Goal: Task Accomplishment & Management: Manage account settings

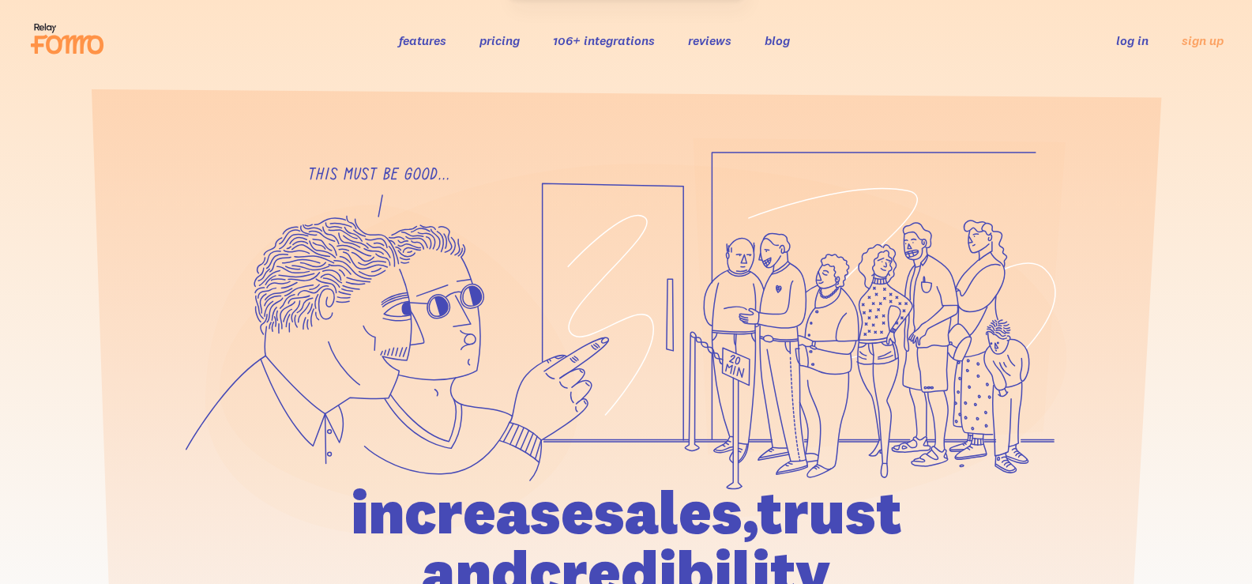
click at [1126, 42] on link "log in" at bounding box center [1133, 40] width 32 height 16
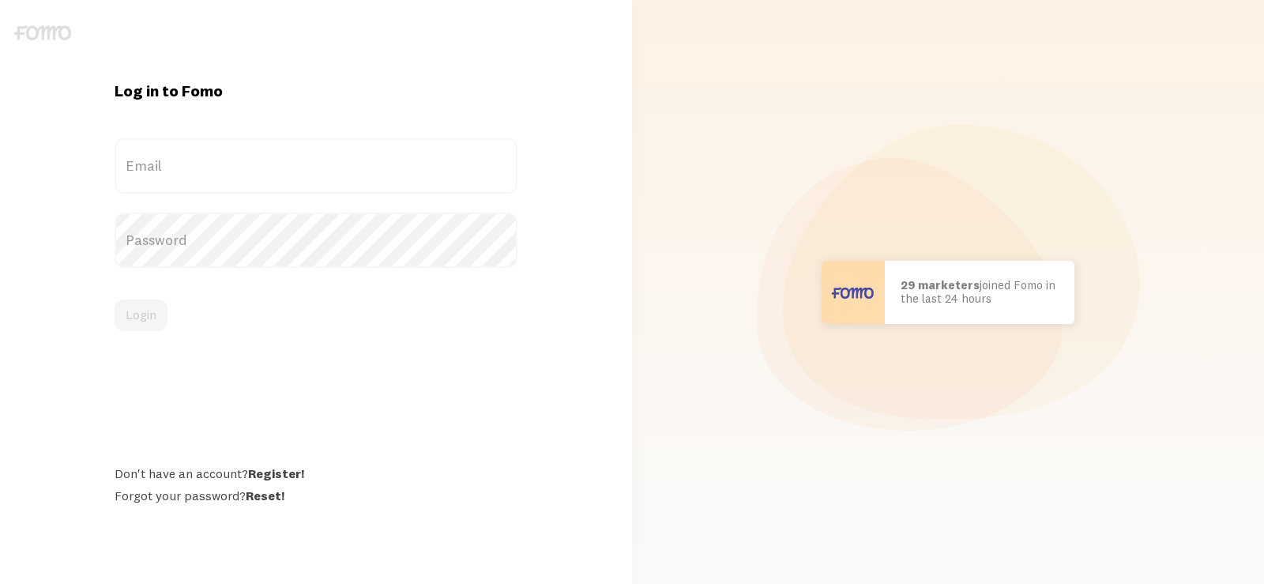
click at [228, 161] on label "Email" at bounding box center [316, 165] width 402 height 55
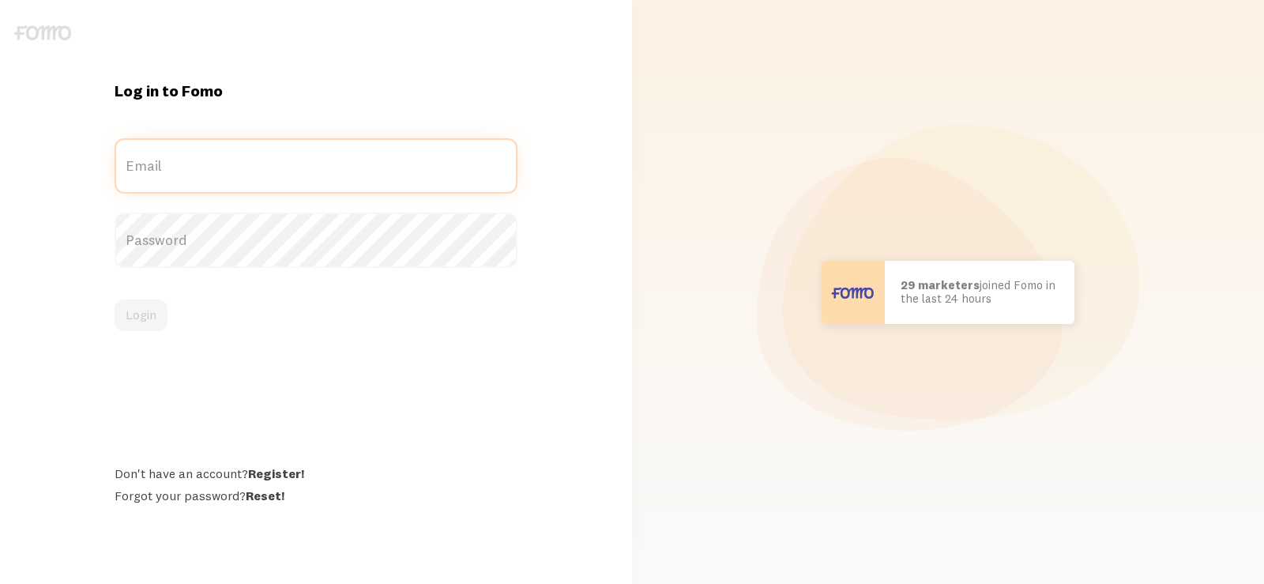
click at [228, 161] on input "Email" at bounding box center [316, 165] width 402 height 55
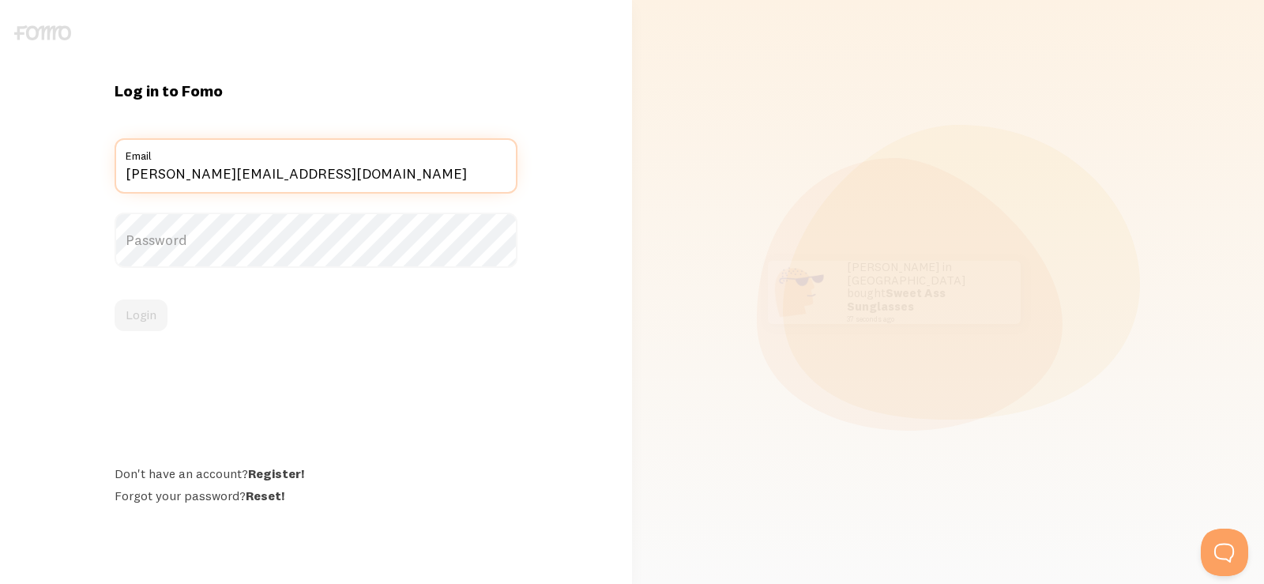
type input "[PERSON_NAME][EMAIL_ADDRESS][DOMAIN_NAME]"
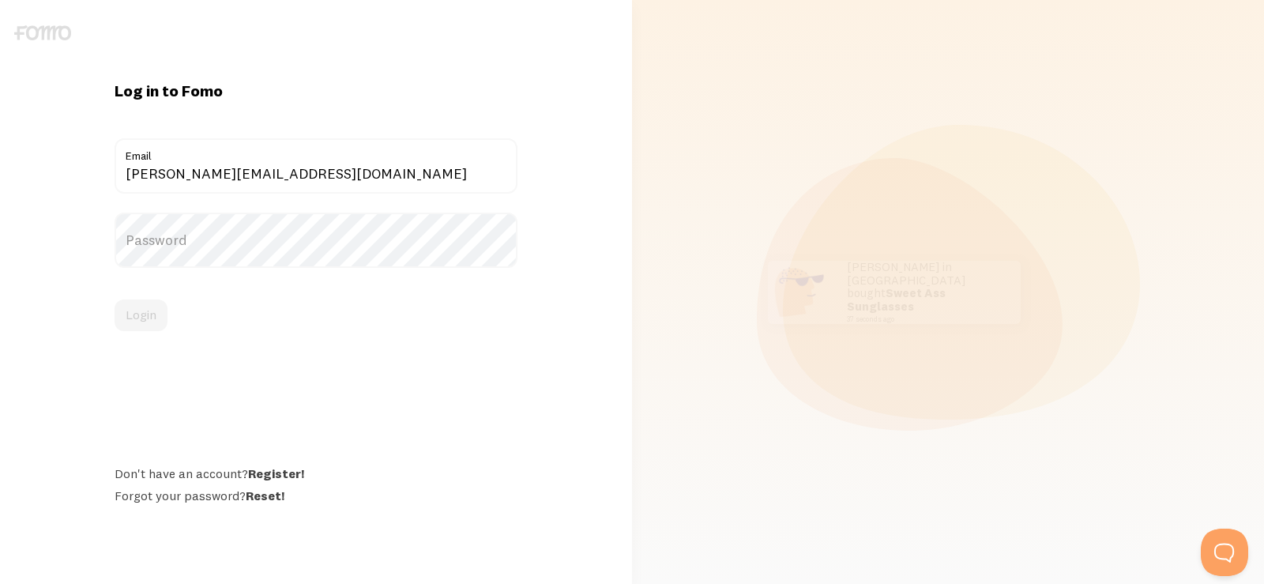
click at [205, 239] on label "Password" at bounding box center [316, 240] width 402 height 55
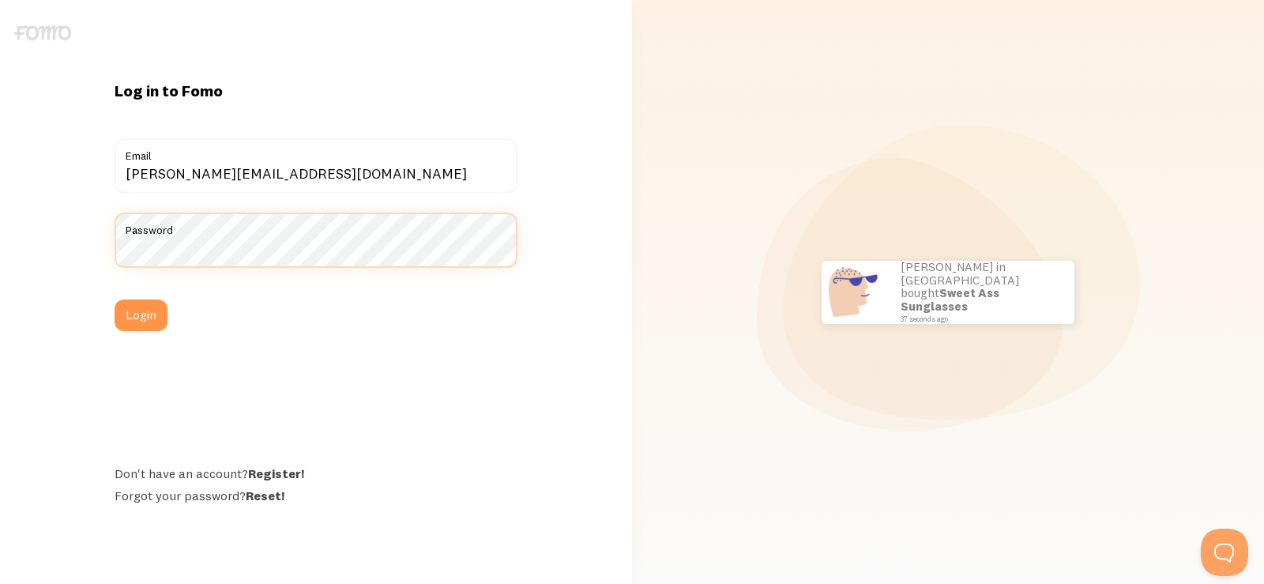
click at [115, 299] on button "Login" at bounding box center [141, 315] width 53 height 32
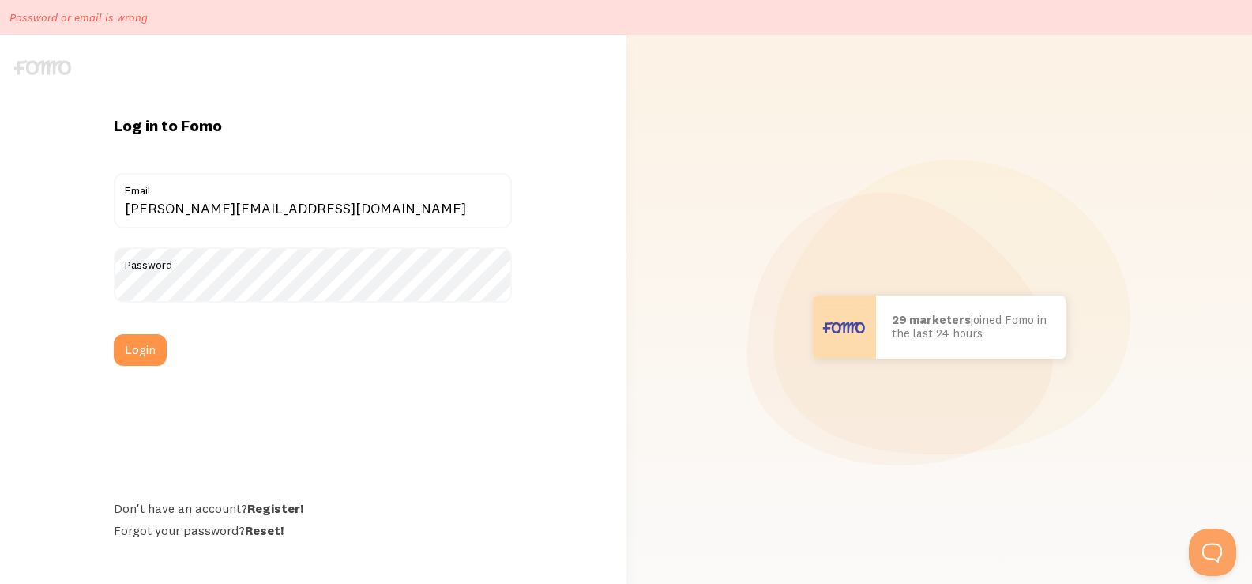
click at [114, 334] on button "Login" at bounding box center [140, 350] width 53 height 32
click at [223, 281] on label "Password" at bounding box center [313, 274] width 398 height 55
click at [257, 537] on link "Reset!" at bounding box center [264, 530] width 39 height 16
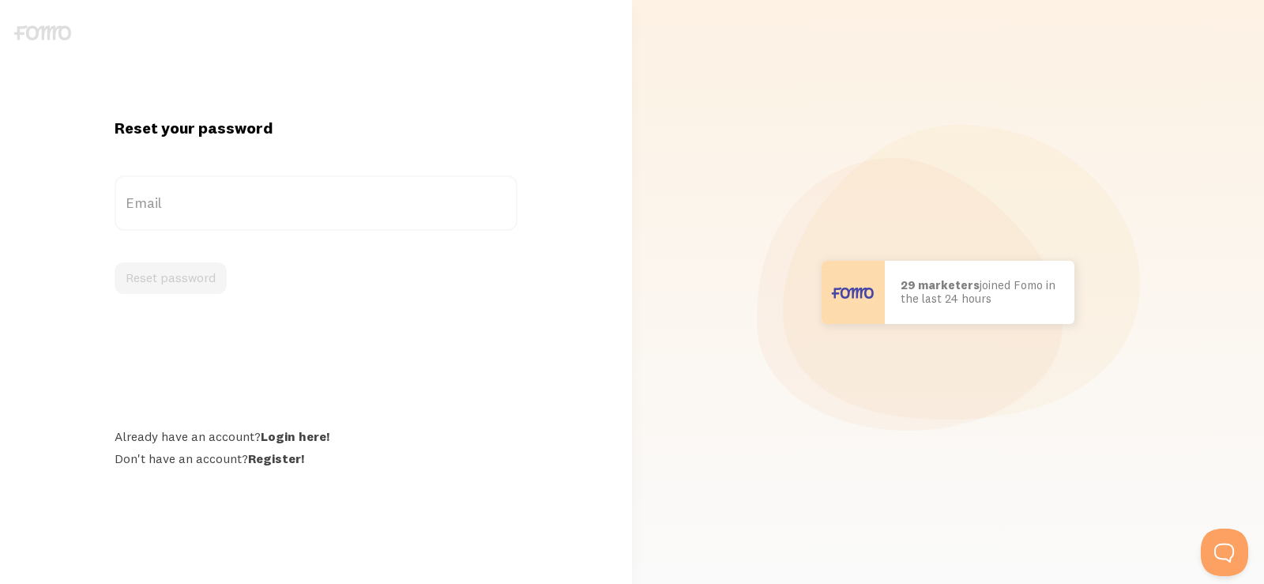
click at [218, 200] on label "Email" at bounding box center [316, 202] width 402 height 55
click at [218, 200] on input "Email" at bounding box center [316, 202] width 402 height 55
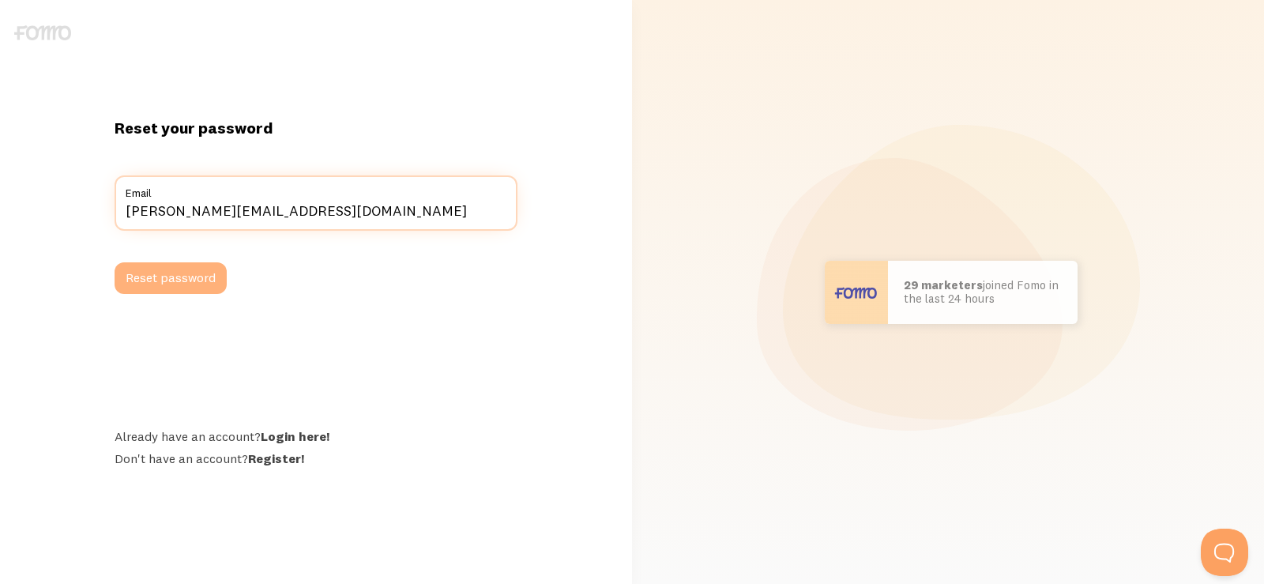
type input "liam@onlinetradesmen.com"
click at [178, 277] on button "Reset password" at bounding box center [171, 278] width 112 height 32
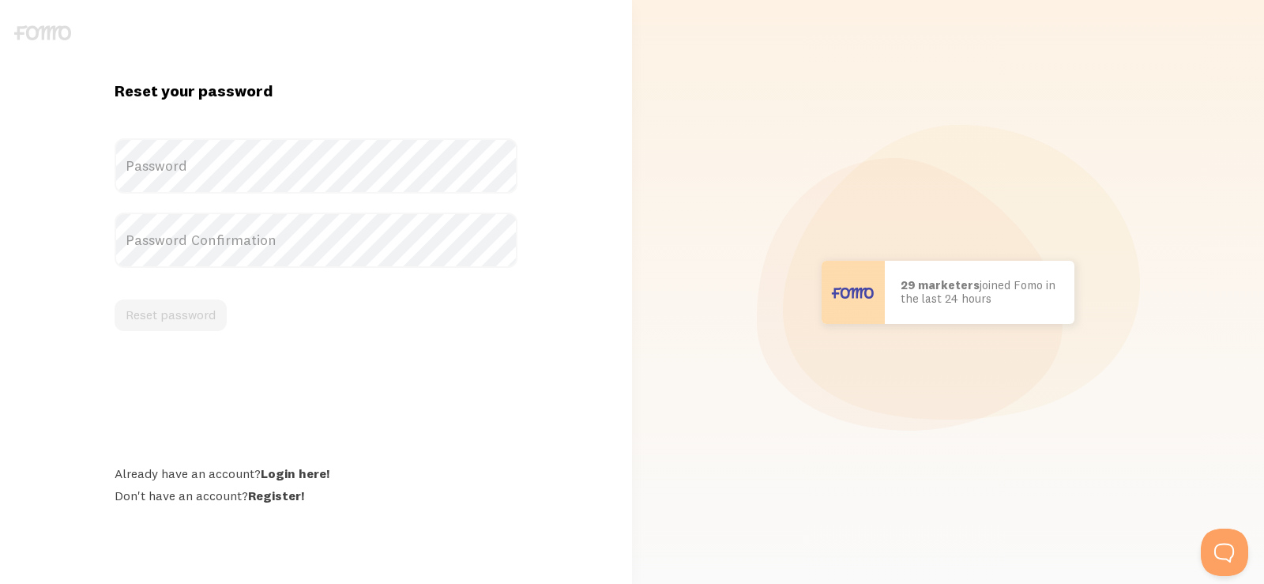
click at [221, 179] on label "Password" at bounding box center [316, 165] width 402 height 55
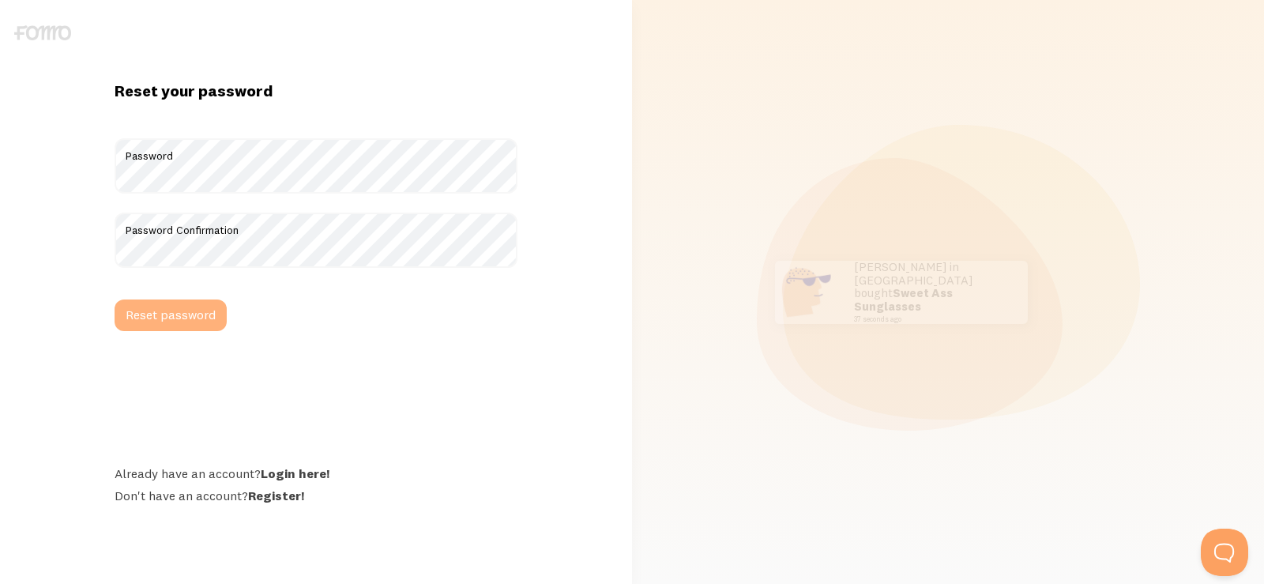
click at [187, 311] on button "Reset password" at bounding box center [171, 315] width 112 height 32
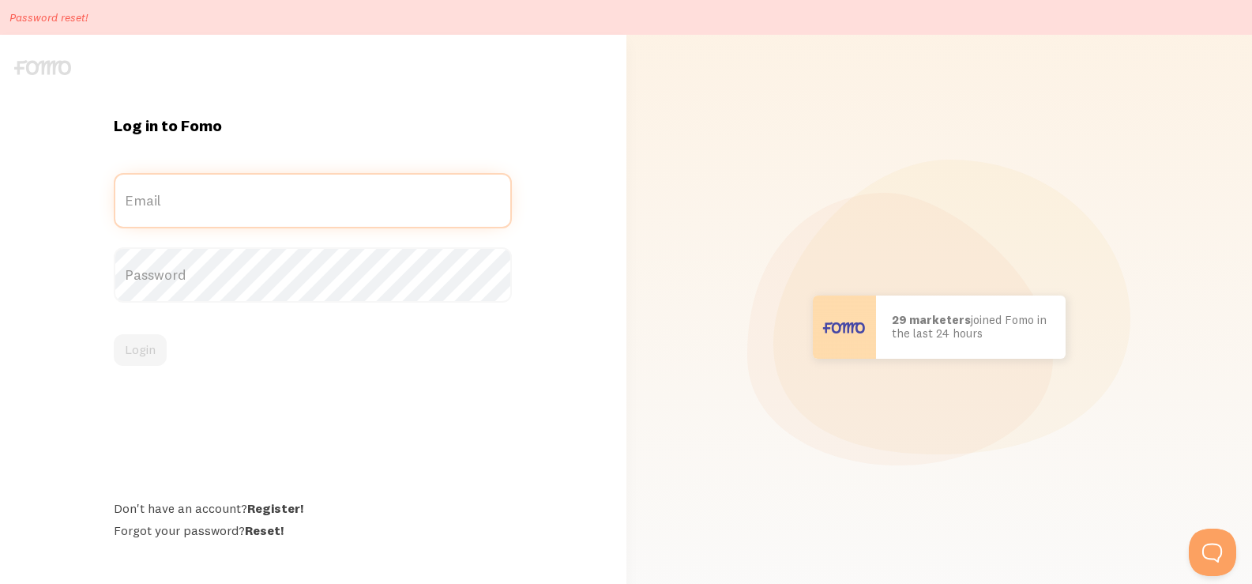
type input "[PERSON_NAME][EMAIL_ADDRESS][DOMAIN_NAME]"
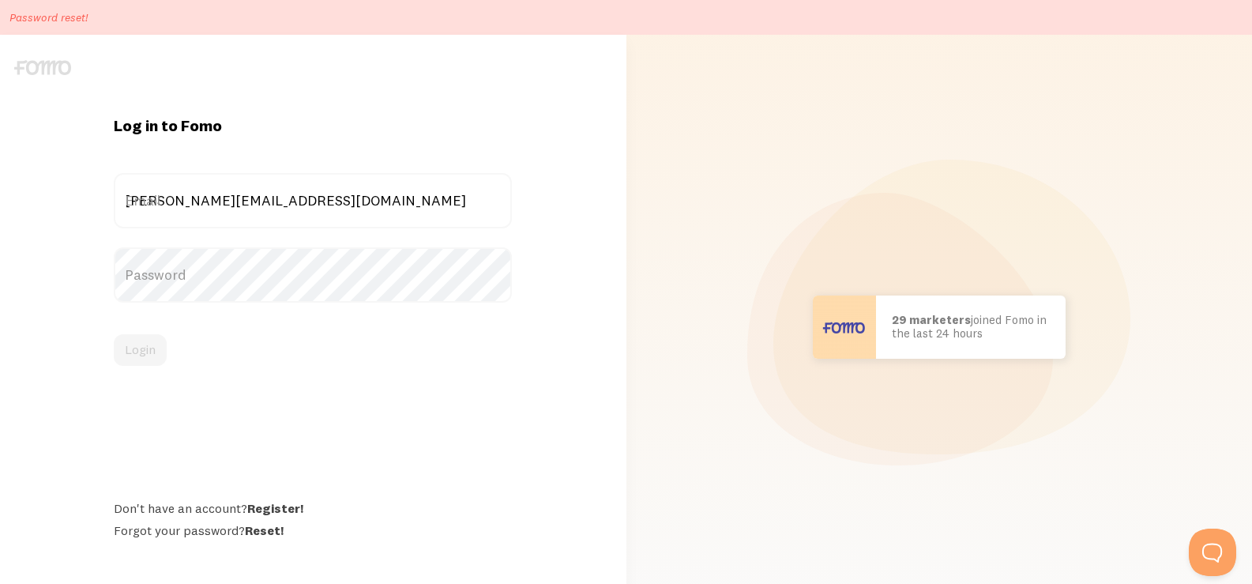
click at [219, 278] on label "Password" at bounding box center [313, 274] width 398 height 55
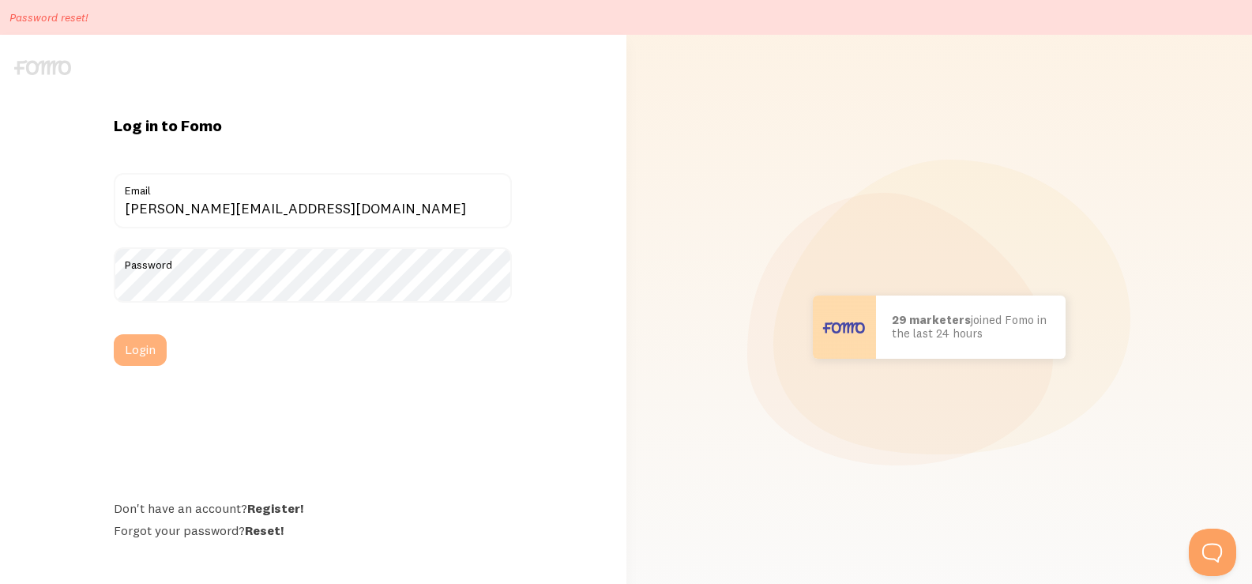
click at [137, 345] on button "Login" at bounding box center [140, 350] width 53 height 32
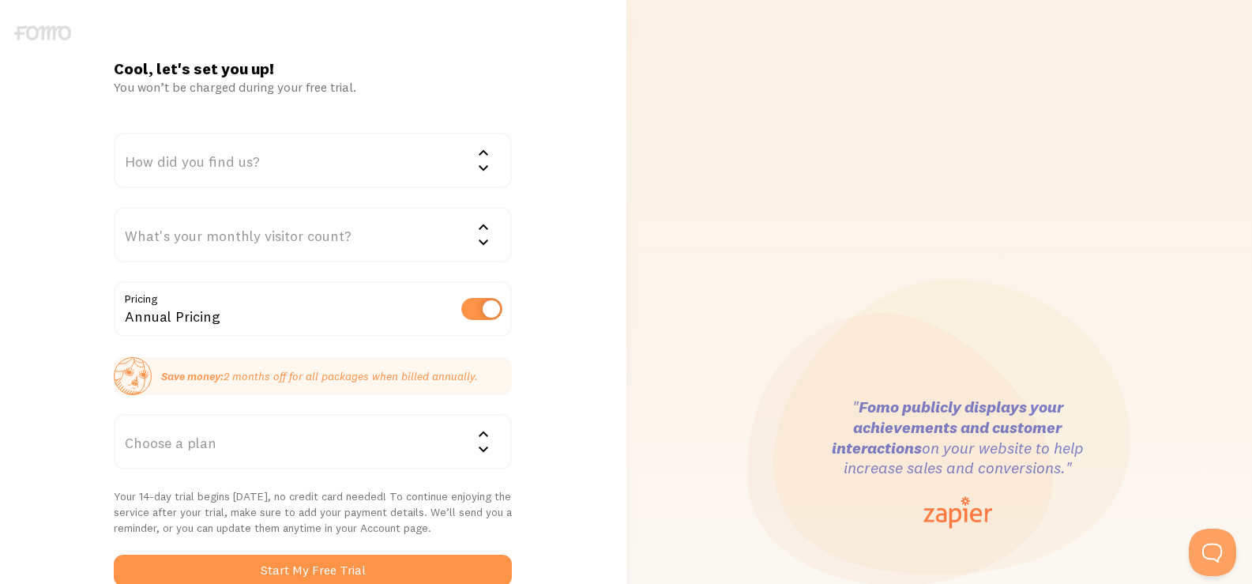
click at [1169, 119] on div ""When new visitors come across your store, social proof is what puts their mind…" at bounding box center [940, 464] width 608 height 928
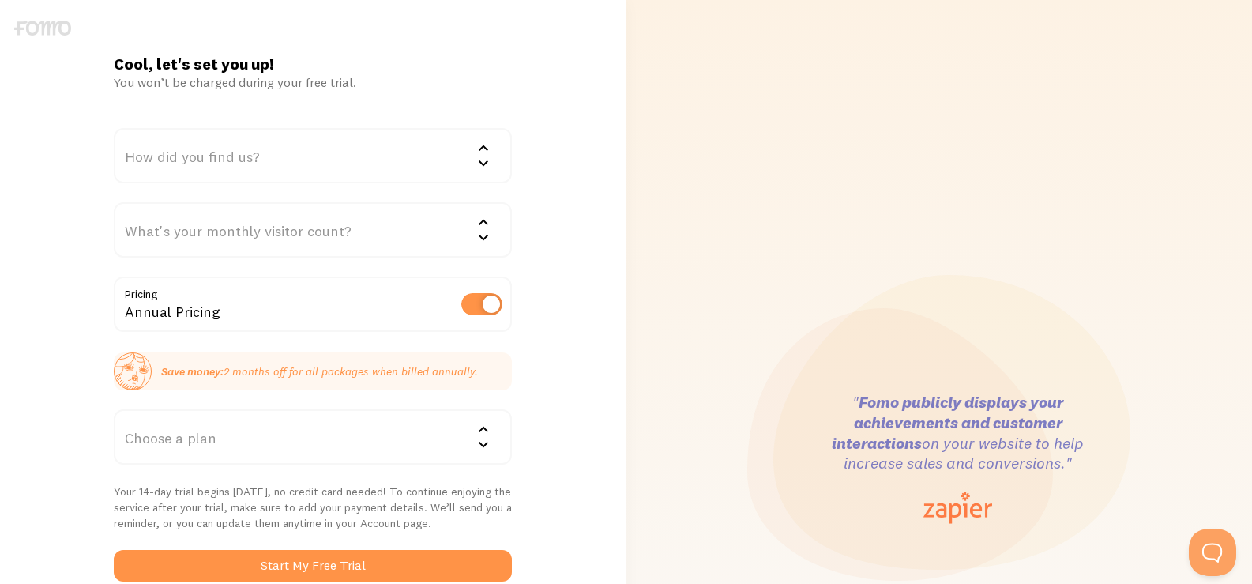
click at [375, 442] on div "Choose a plan" at bounding box center [313, 436] width 398 height 55
click at [375, 442] on div "You can change this later" at bounding box center [313, 436] width 398 height 55
click at [375, 442] on div "Choose a plan" at bounding box center [313, 436] width 398 height 55
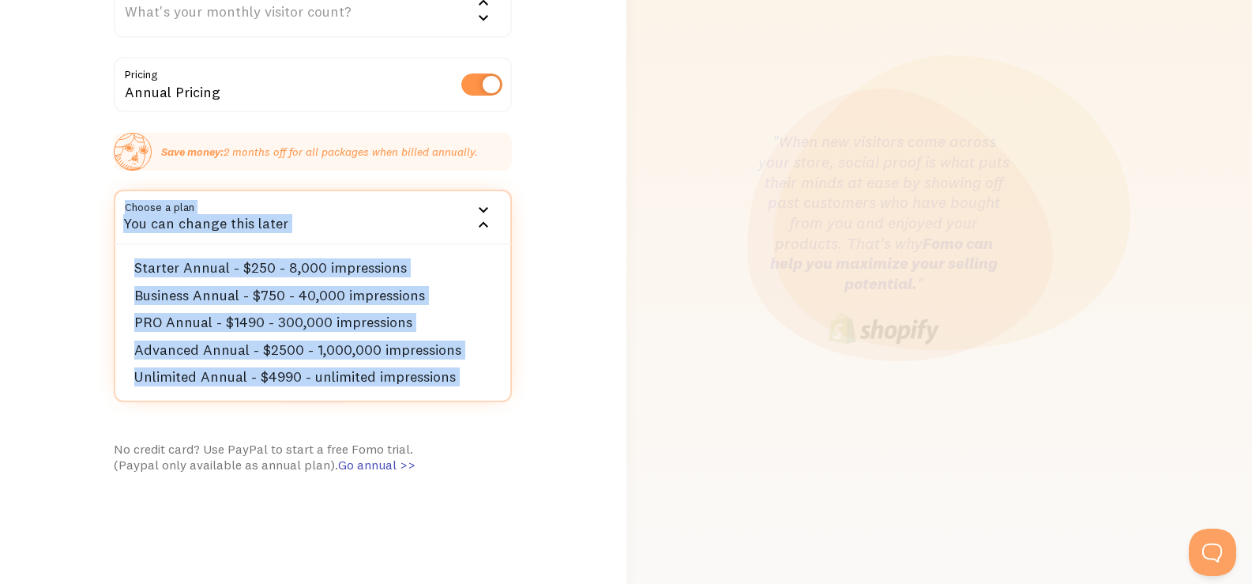
scroll to position [344, 0]
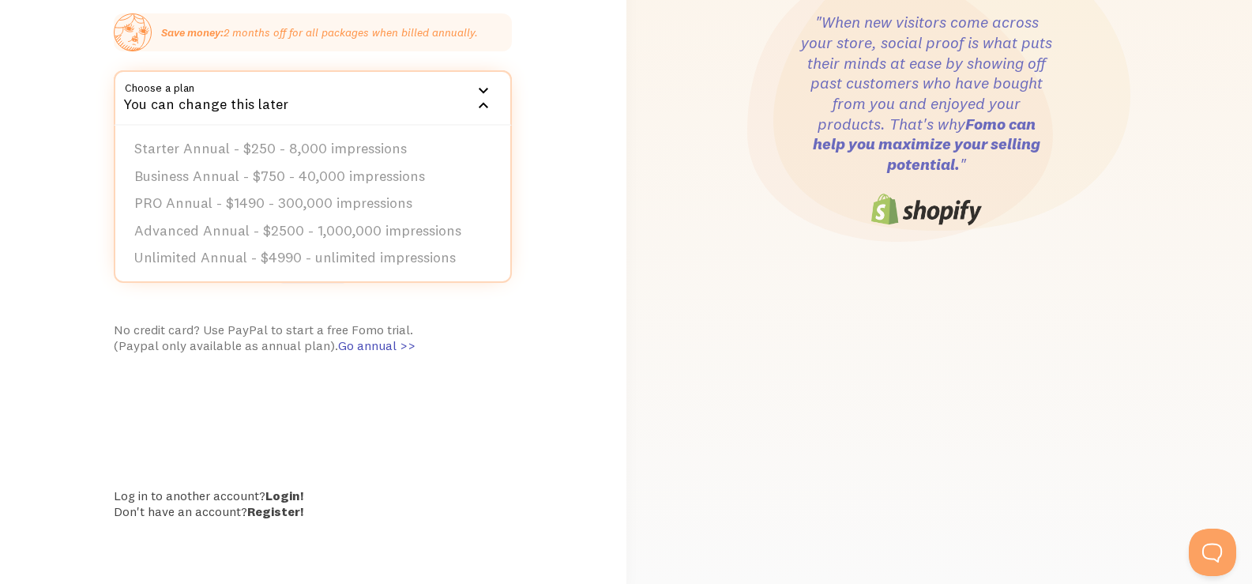
click at [345, 406] on div "Cool, let's set you up! You won’t be charged during your free trial. How did yo…" at bounding box center [312, 120] width 417 height 811
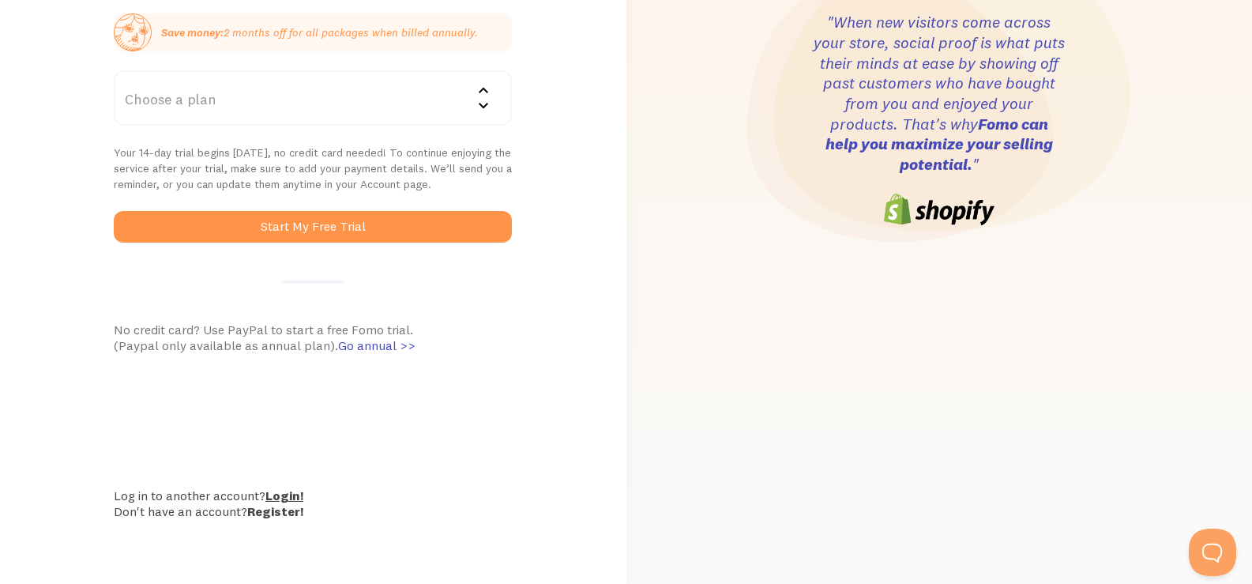
click at [280, 495] on link "Login!" at bounding box center [284, 496] width 38 height 16
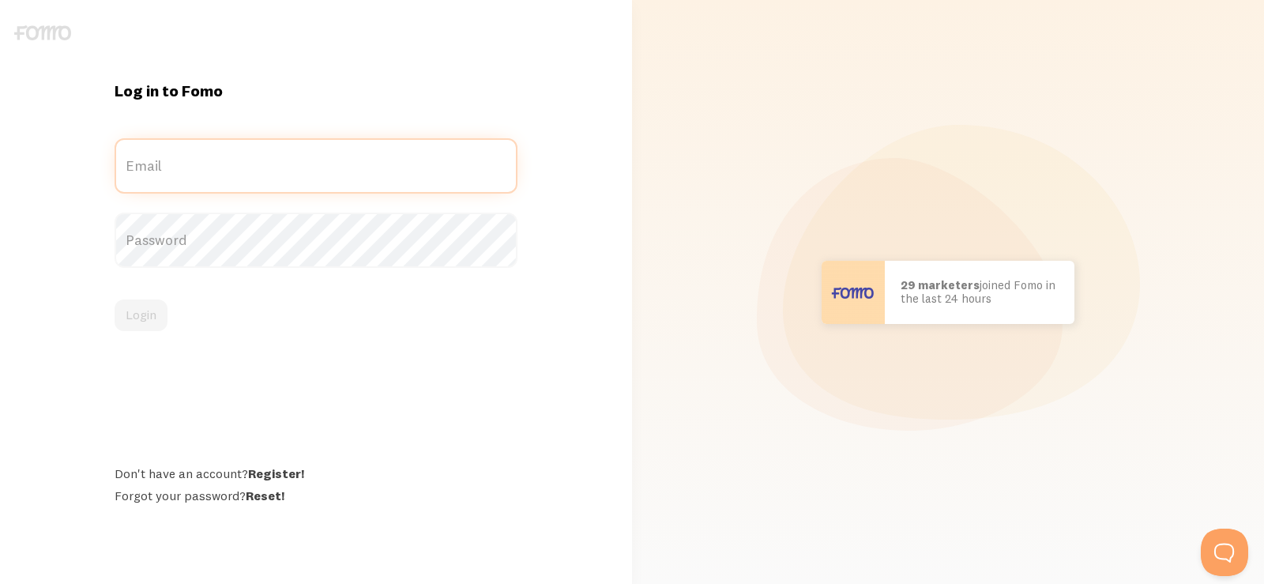
type input "[PERSON_NAME][EMAIL_ADDRESS][DOMAIN_NAME]"
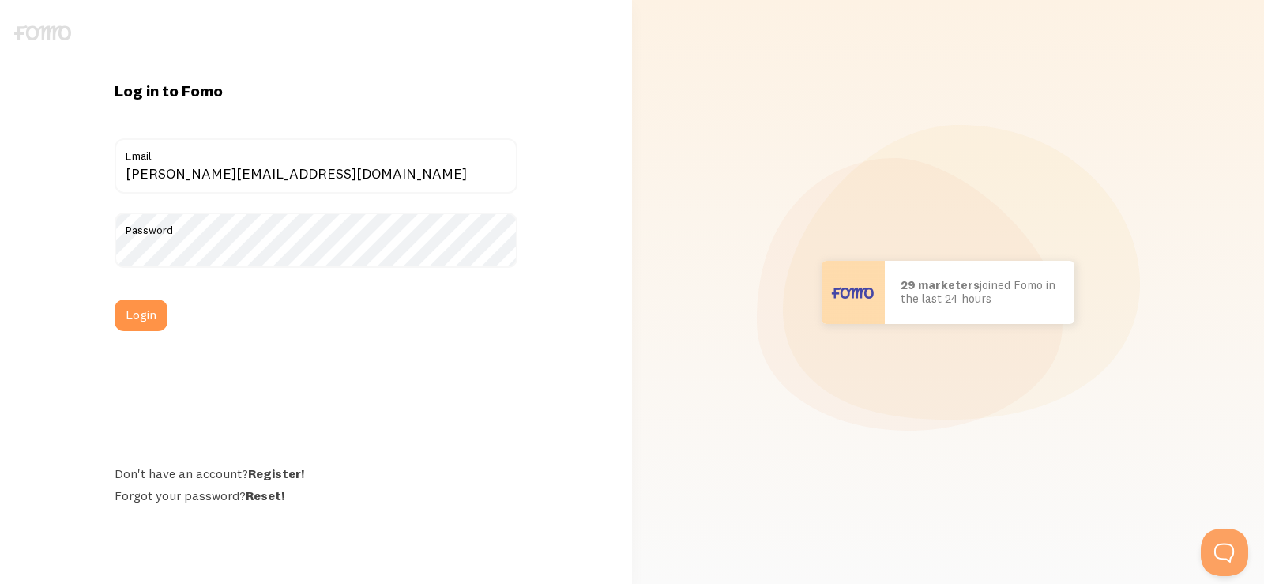
click at [239, 259] on div "Password" at bounding box center [316, 240] width 402 height 55
click at [149, 297] on form "liam@onlinetradesmen.com Email Password Login" at bounding box center [316, 234] width 402 height 193
click at [147, 317] on button "Login" at bounding box center [141, 315] width 53 height 32
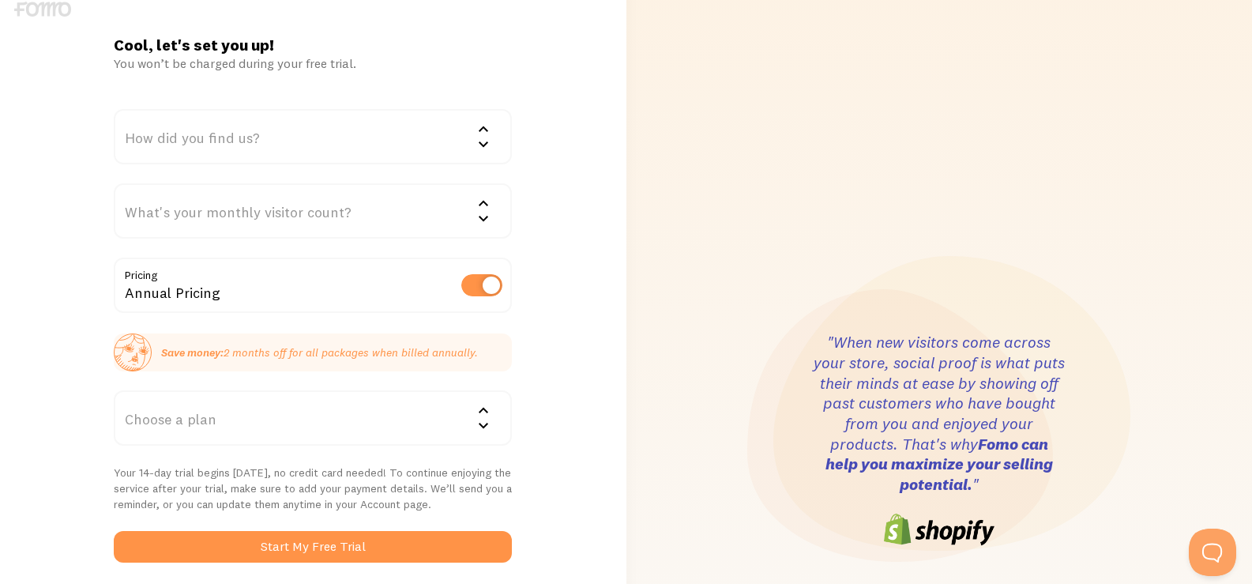
scroll to position [33, 0]
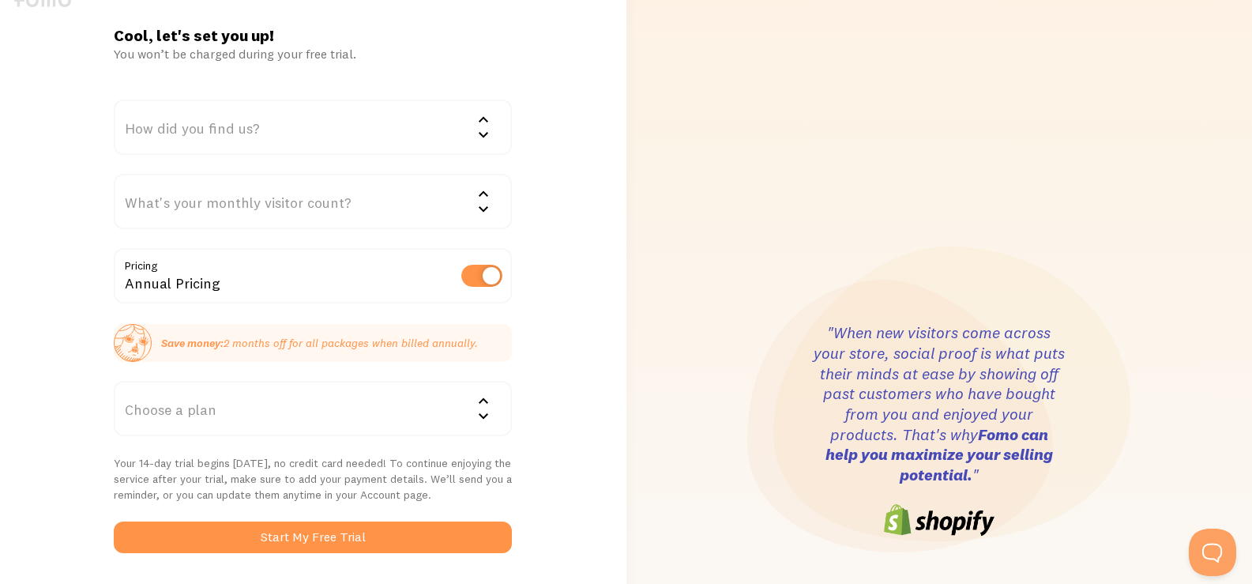
click at [491, 280] on label at bounding box center [481, 276] width 41 height 22
click at [491, 280] on input "checkbox" at bounding box center [481, 276] width 41 height 22
checkbox input "false"
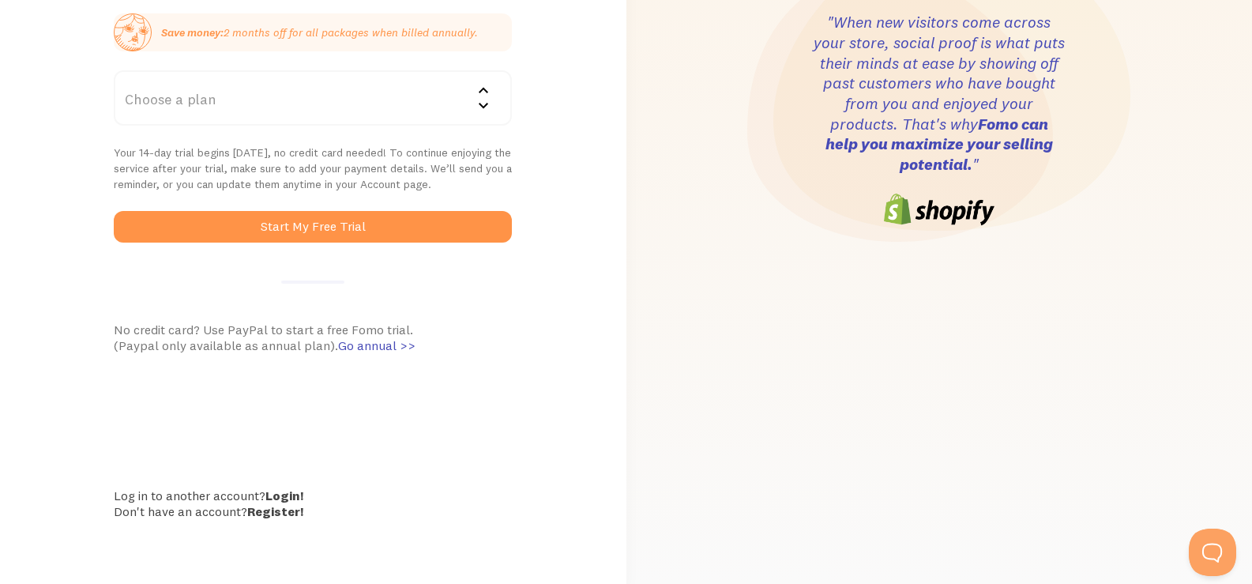
scroll to position [0, 0]
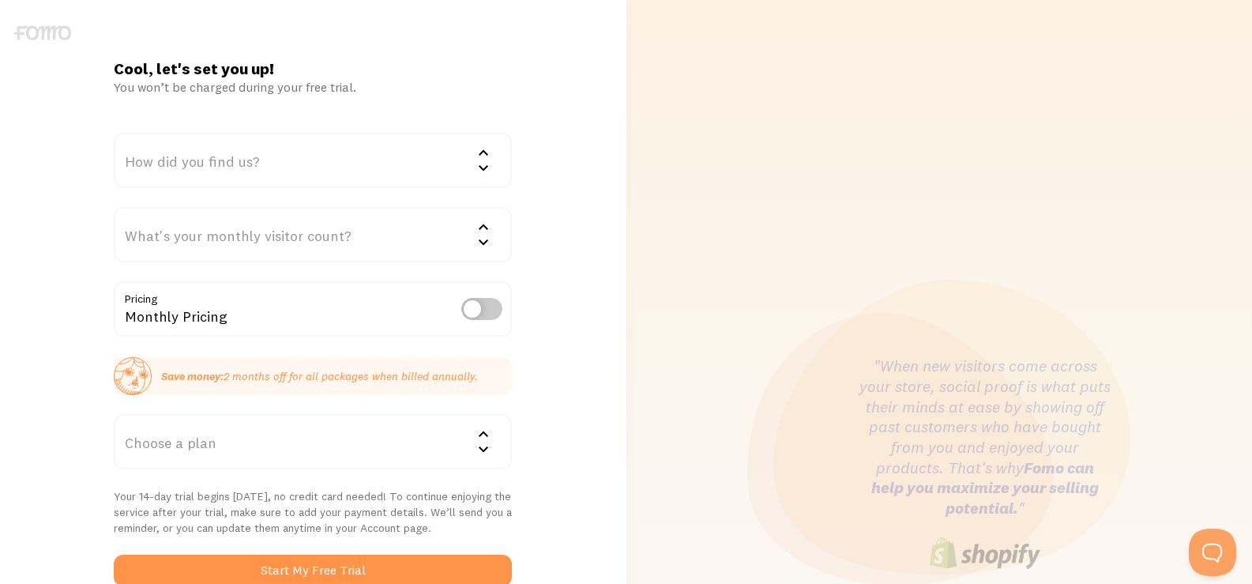
click at [45, 33] on img at bounding box center [42, 32] width 57 height 15
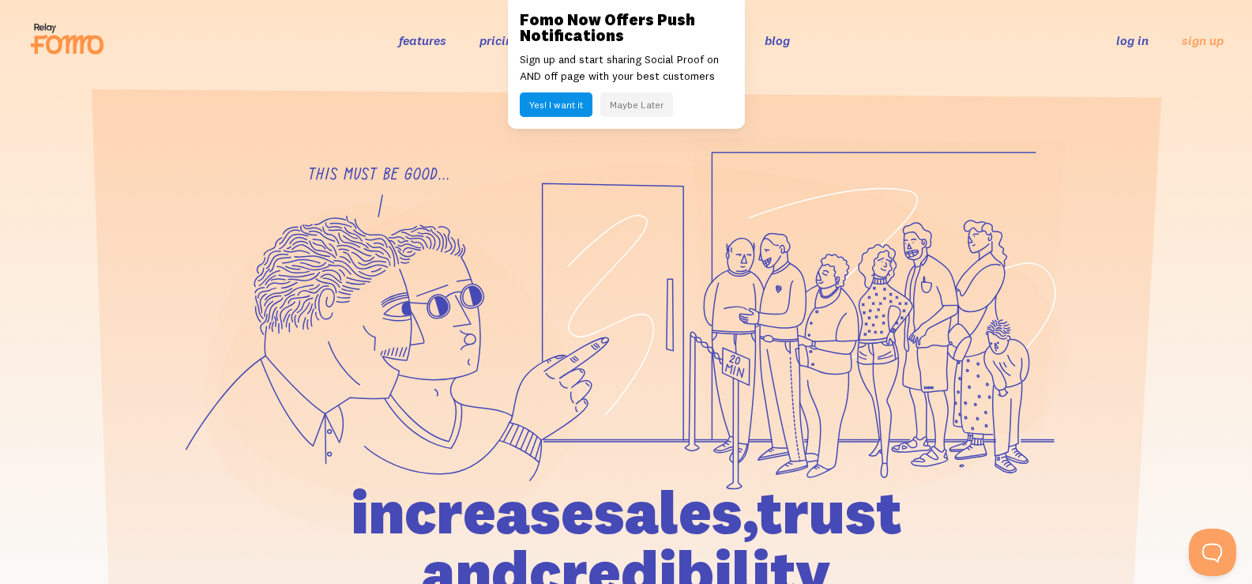
click at [1135, 44] on link "log in" at bounding box center [1133, 40] width 32 height 16
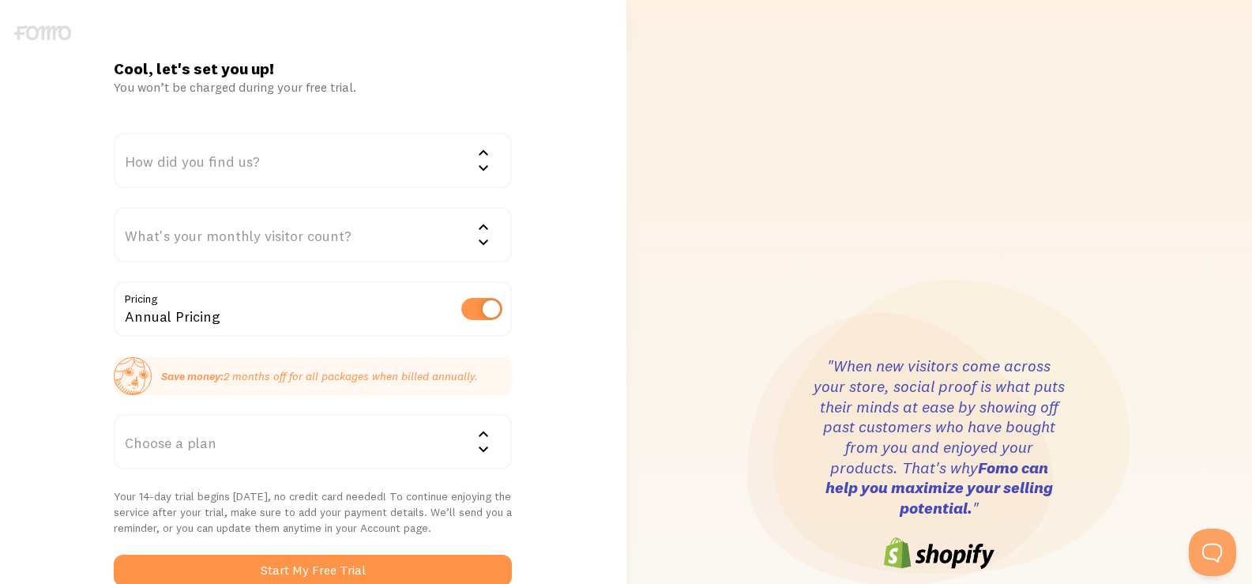
click at [477, 305] on label at bounding box center [481, 309] width 41 height 22
click at [477, 305] on input "checkbox" at bounding box center [481, 309] width 41 height 22
click at [477, 305] on label at bounding box center [481, 309] width 41 height 22
click at [477, 305] on input "checkbox" at bounding box center [481, 309] width 41 height 22
click at [477, 305] on label at bounding box center [481, 309] width 41 height 22
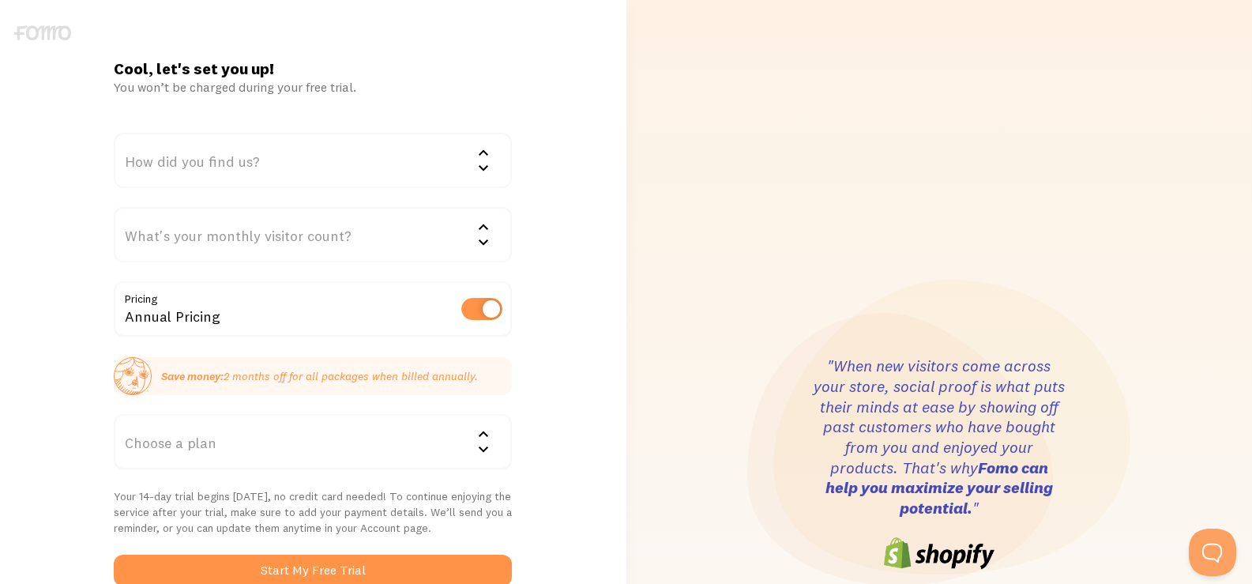
click at [477, 305] on input "checkbox" at bounding box center [481, 309] width 41 height 22
checkbox input "false"
click at [302, 454] on div "Choose a plan" at bounding box center [313, 441] width 398 height 55
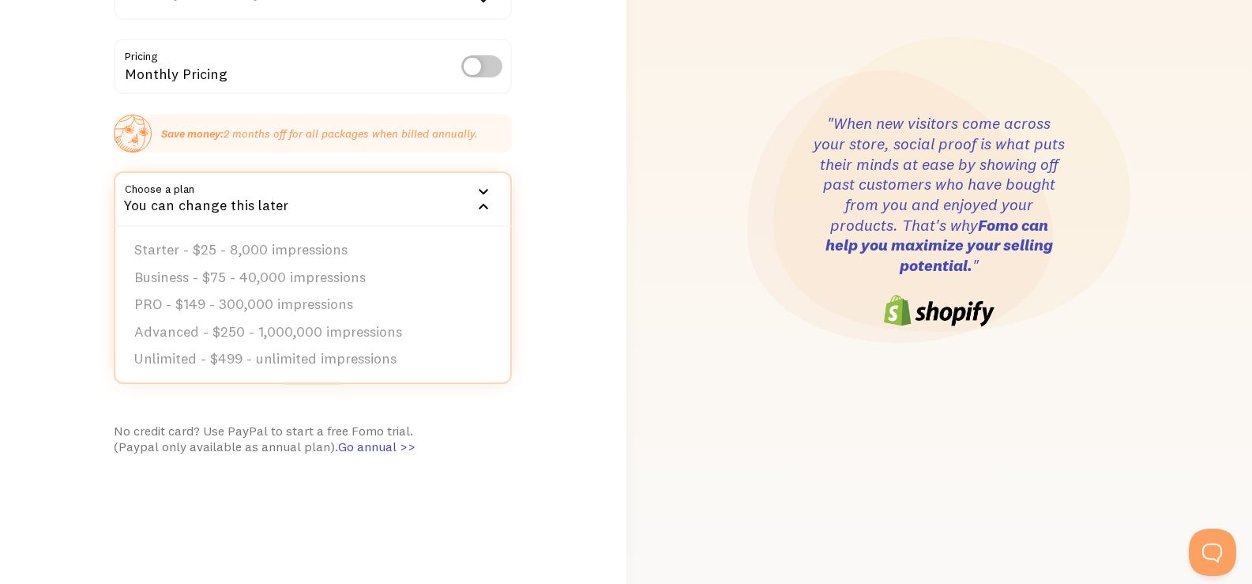
scroll to position [243, 0]
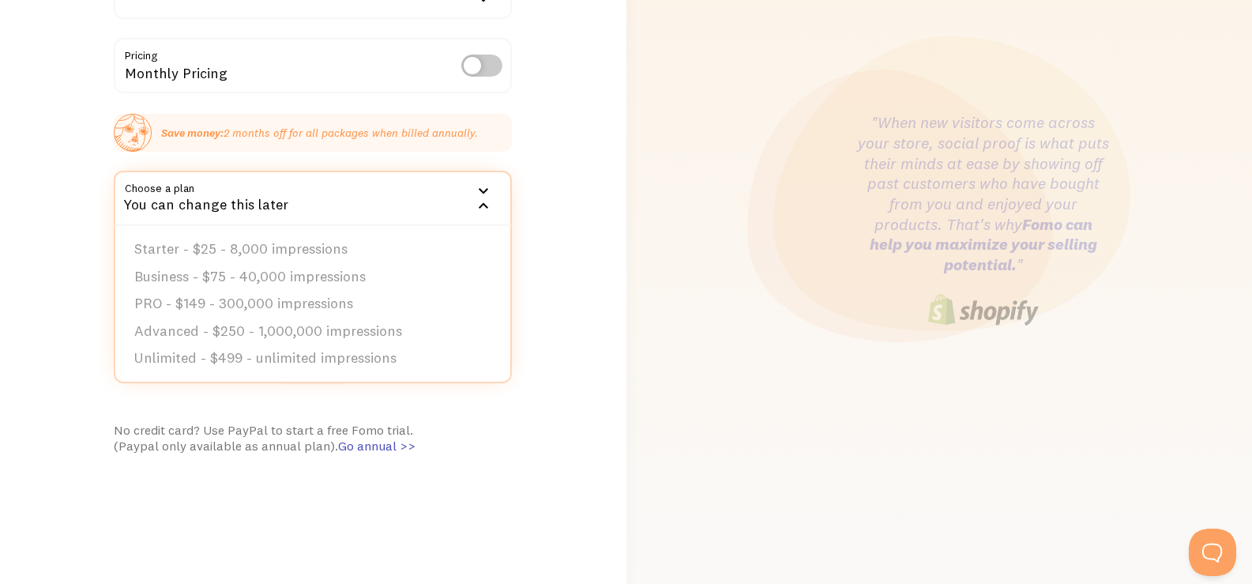
click at [581, 266] on div "Cool, let's set you up! You won’t be charged during your free trial. How did yo…" at bounding box center [313, 220] width 627 height 811
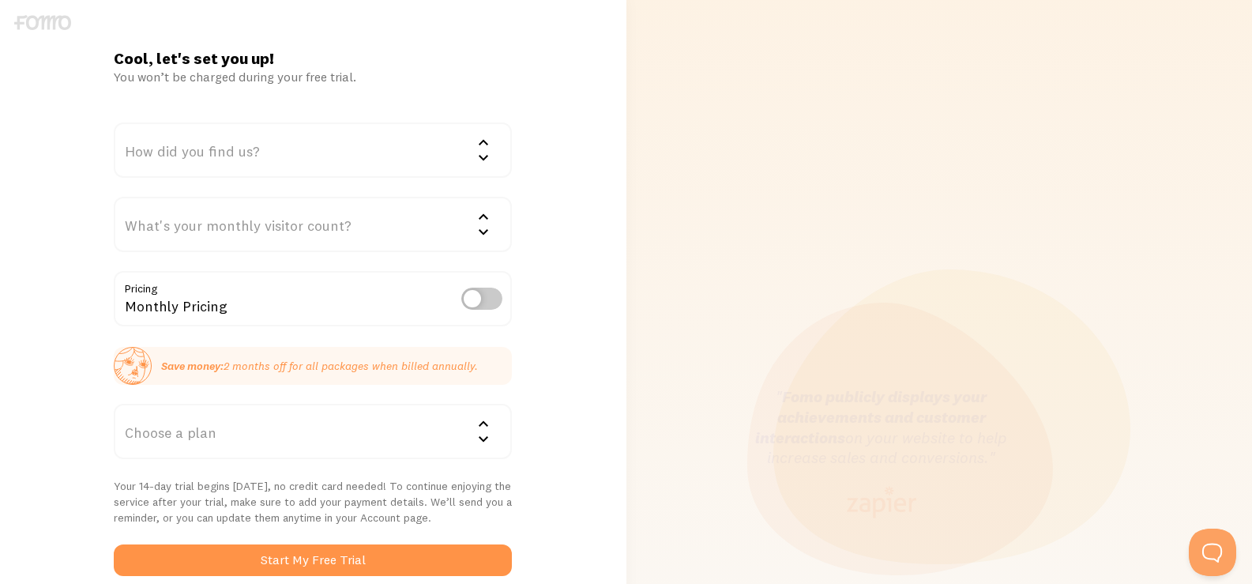
scroll to position [0, 0]
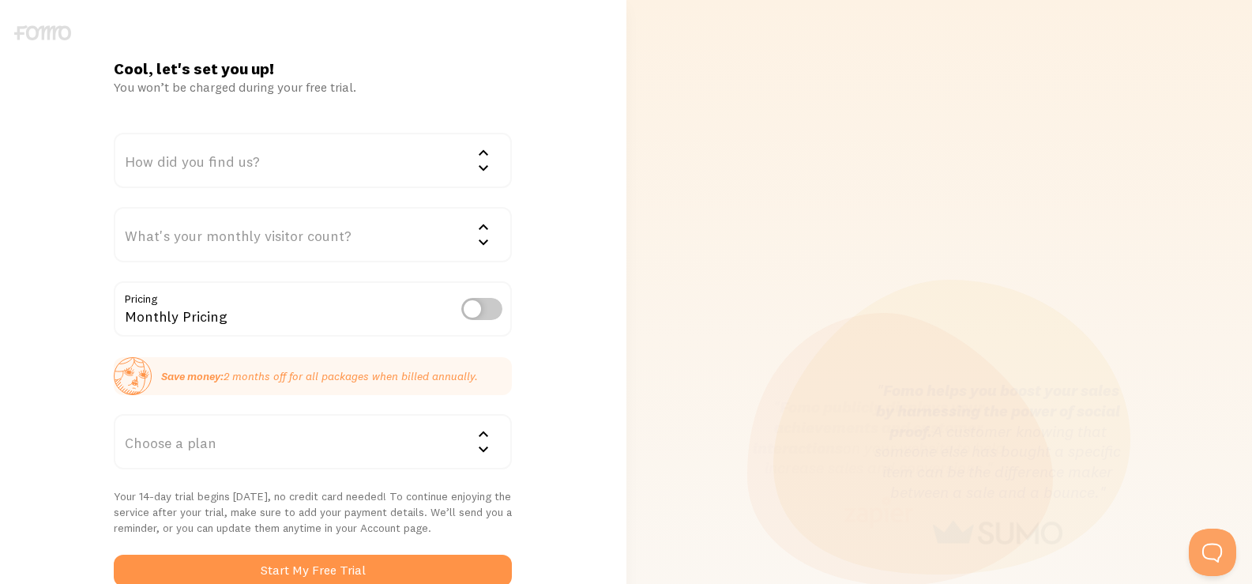
click at [33, 22] on div at bounding box center [42, 21] width 85 height 43
click at [35, 26] on div at bounding box center [42, 21] width 85 height 43
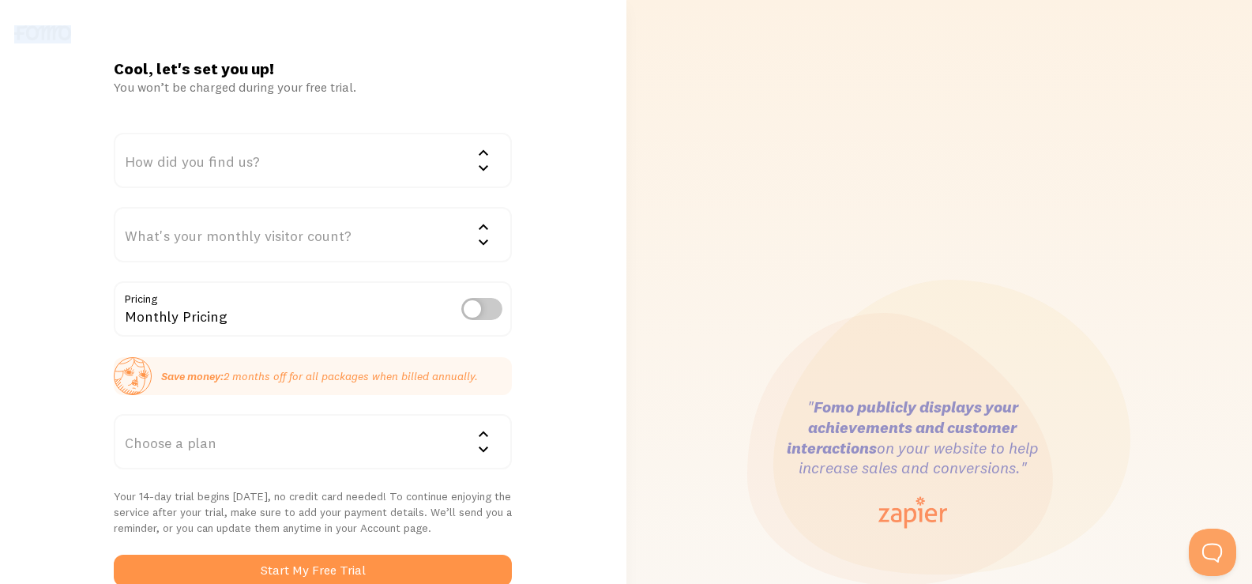
click at [35, 27] on img at bounding box center [42, 32] width 57 height 15
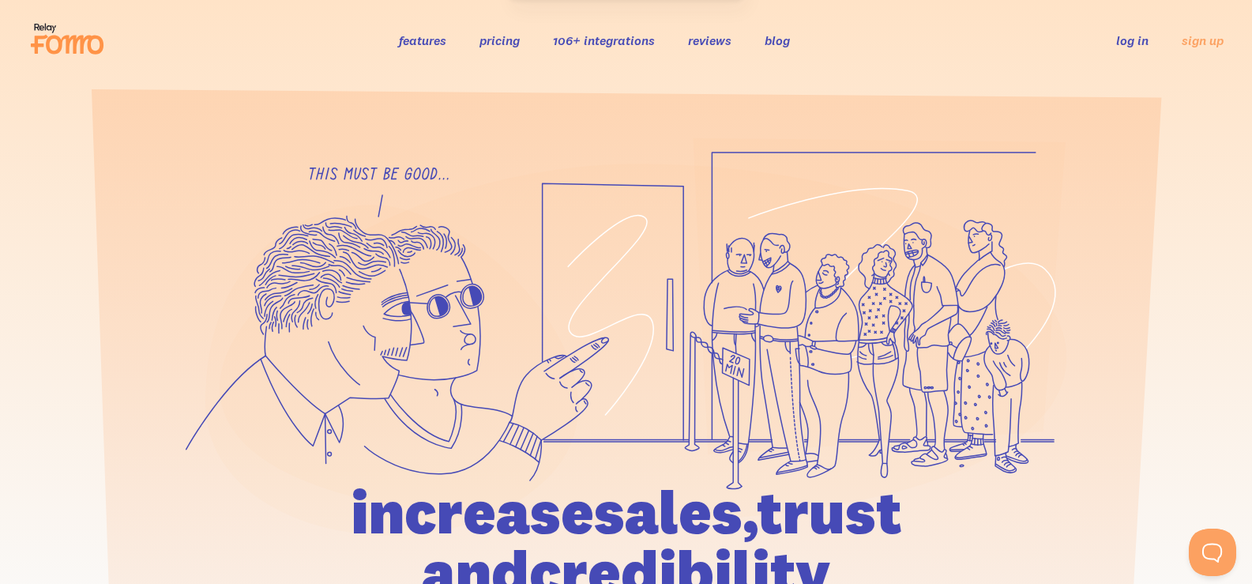
click at [1132, 35] on link "log in" at bounding box center [1133, 40] width 32 height 16
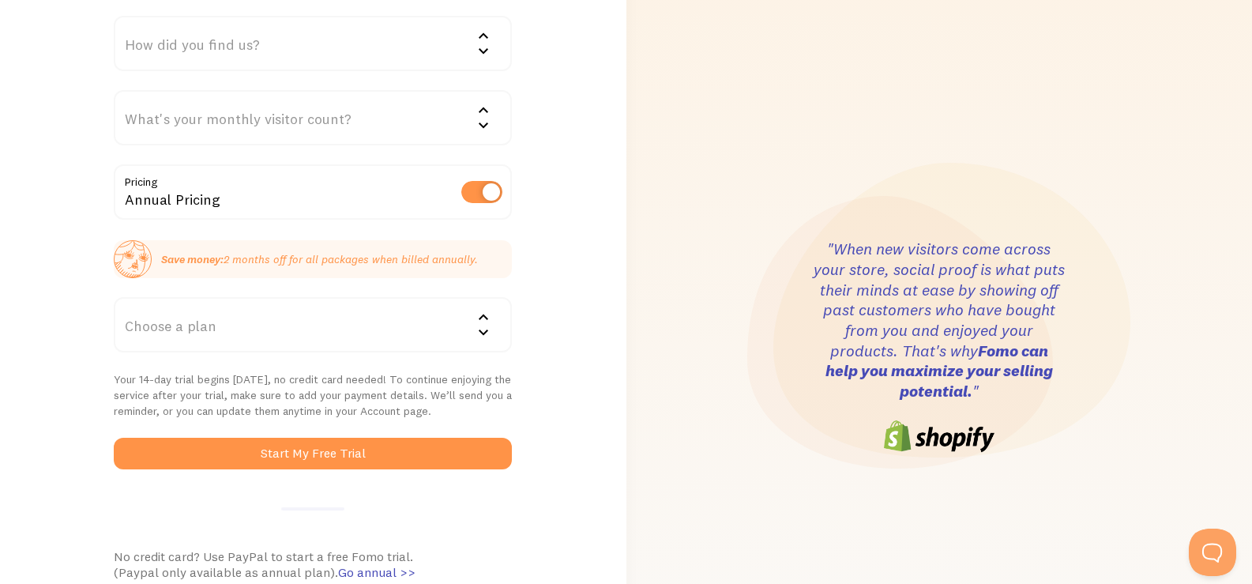
scroll to position [344, 0]
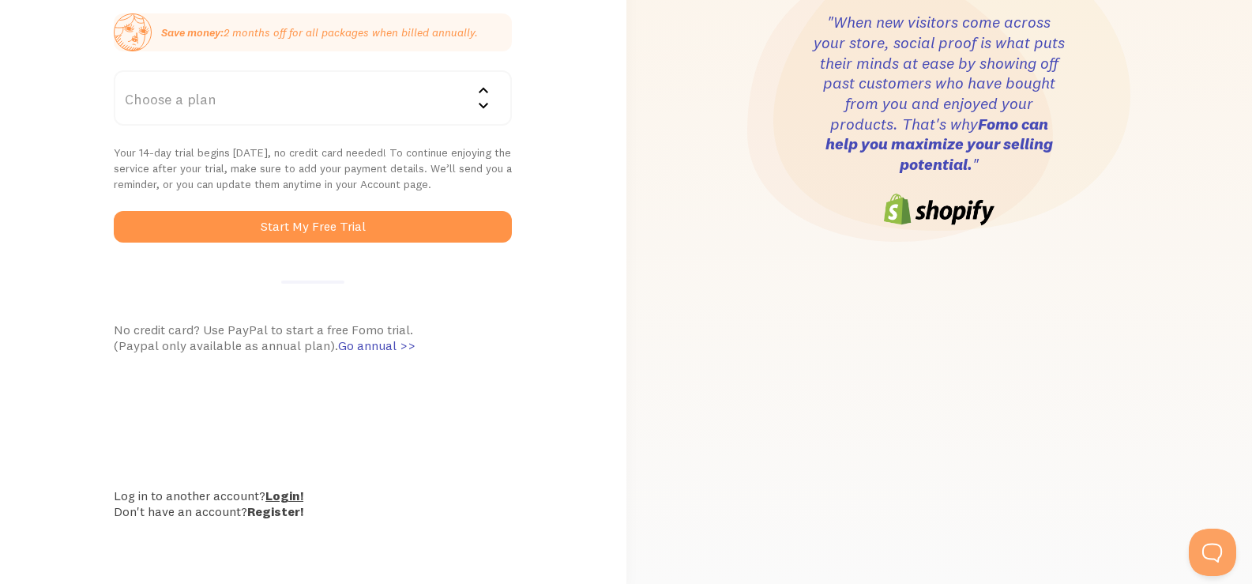
click at [280, 495] on link "Login!" at bounding box center [284, 496] width 38 height 16
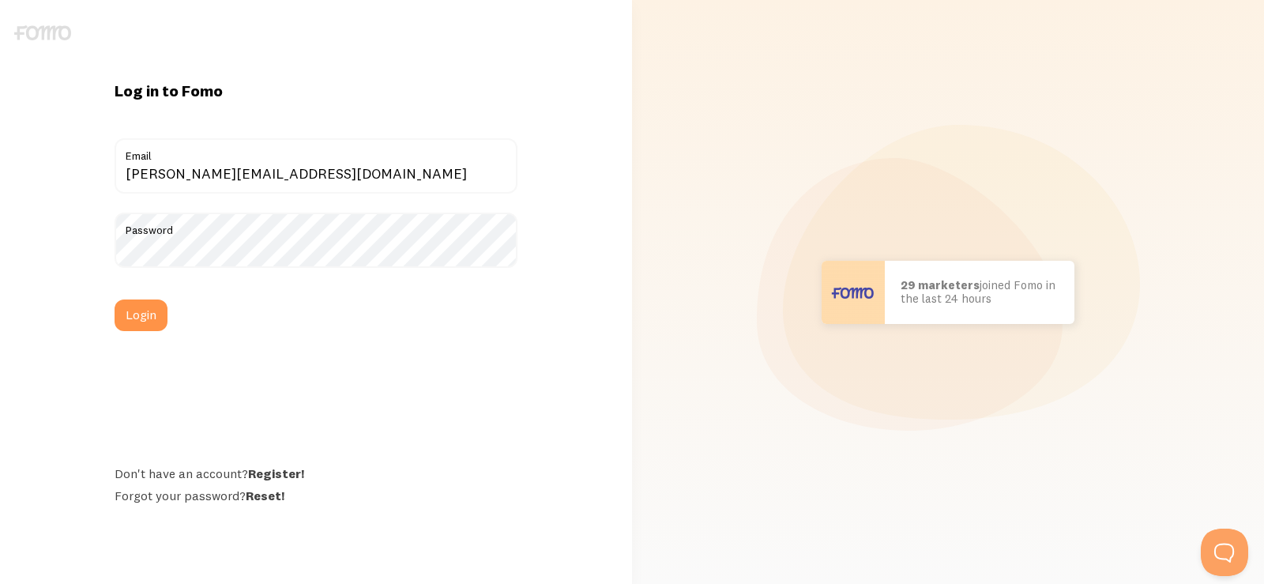
click at [146, 162] on label "Email" at bounding box center [316, 151] width 402 height 27
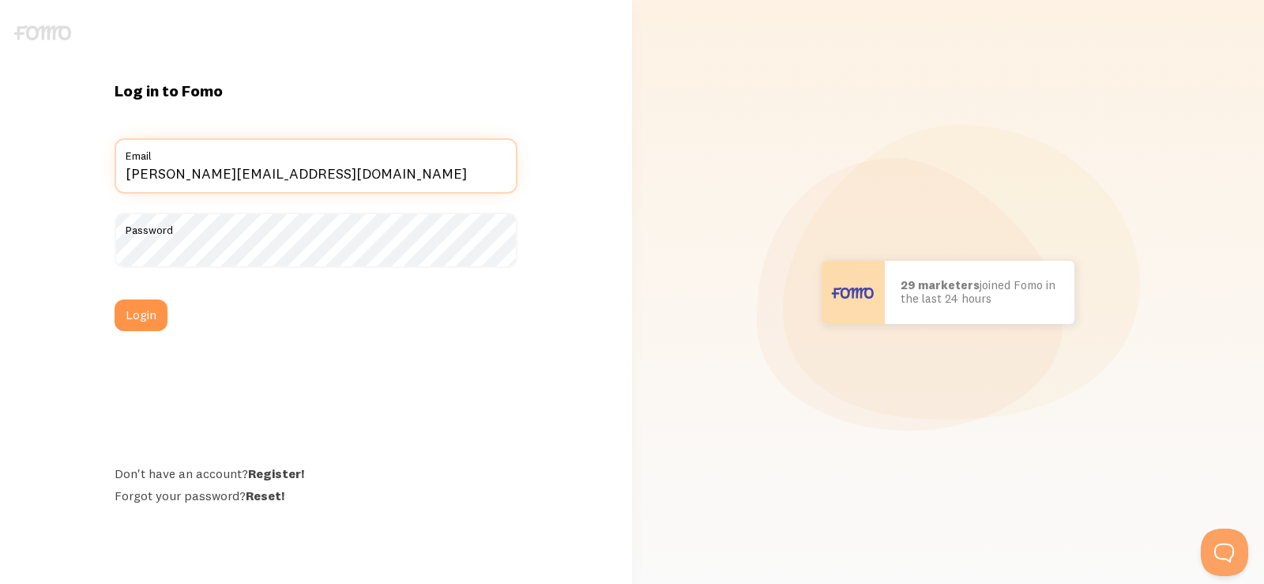
click at [146, 162] on input "[PERSON_NAME][EMAIL_ADDRESS][DOMAIN_NAME]" at bounding box center [316, 165] width 402 height 55
click at [154, 175] on input "[PERSON_NAME][EMAIL_ADDRESS][DOMAIN_NAME]" at bounding box center [316, 165] width 402 height 55
type input "[EMAIL_ADDRESS][DOMAIN_NAME]"
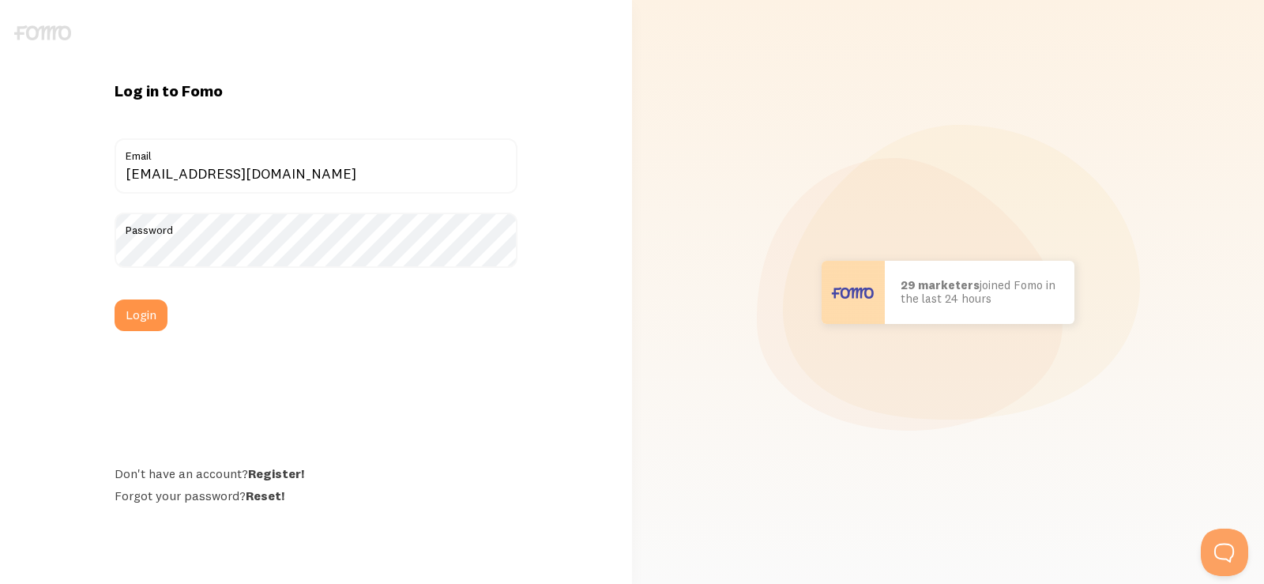
drag, startPoint x: 198, startPoint y: 232, endPoint x: 204, endPoint y: 239, distance: 9.0
click at [199, 232] on label "Password" at bounding box center [316, 226] width 402 height 27
click at [57, 249] on div "Log in to Fomo [EMAIL_ADDRESS][DOMAIN_NAME] Email Password Login Don't have an …" at bounding box center [316, 293] width 632 height 424
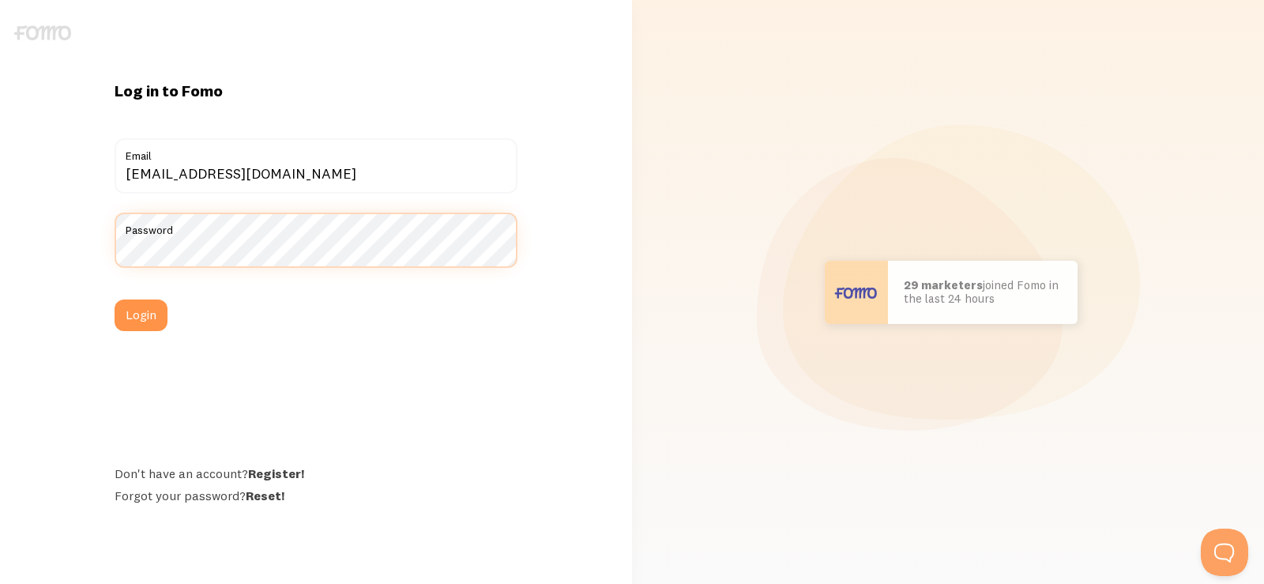
click at [115, 299] on button "Login" at bounding box center [141, 315] width 53 height 32
